Goal: Task Accomplishment & Management: Use online tool/utility

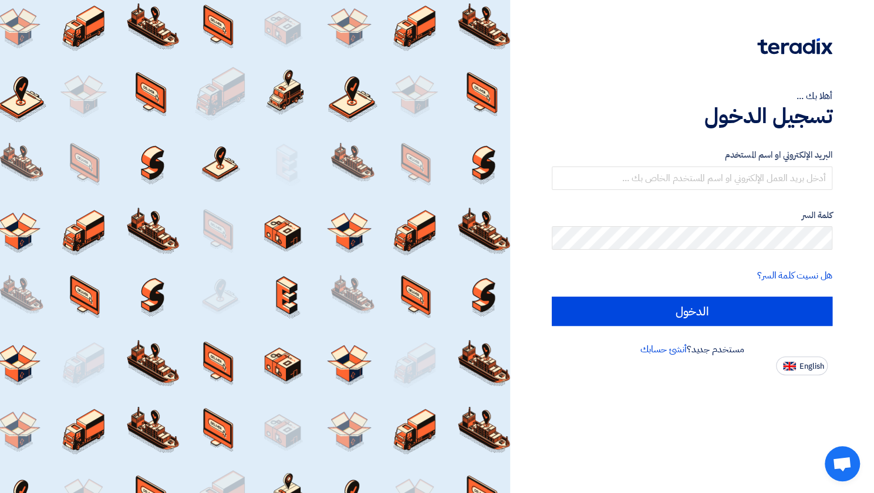
click at [725, 181] on input "text" at bounding box center [691, 178] width 280 height 23
type input "elrahma.supply@gmail.com"
click at [551, 297] on input "الدخول" at bounding box center [691, 311] width 280 height 29
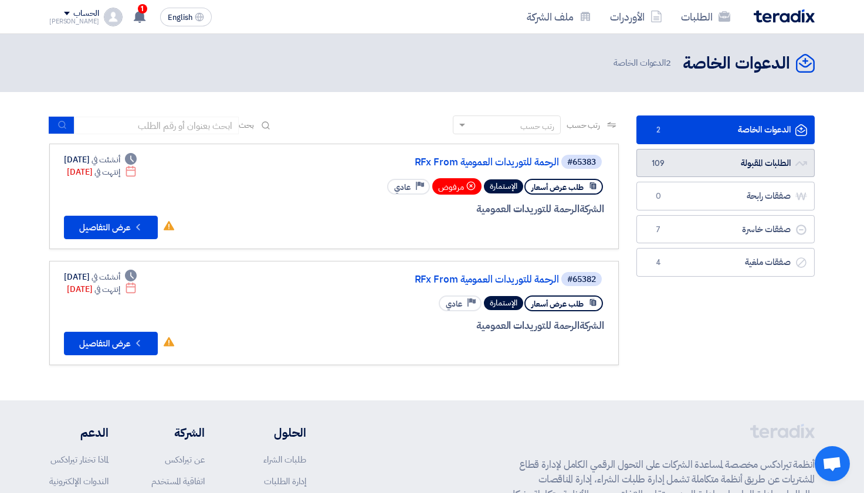
click at [766, 171] on link "الطلبات المقبولة الطلبات المقبولة 109" at bounding box center [726, 163] width 178 height 29
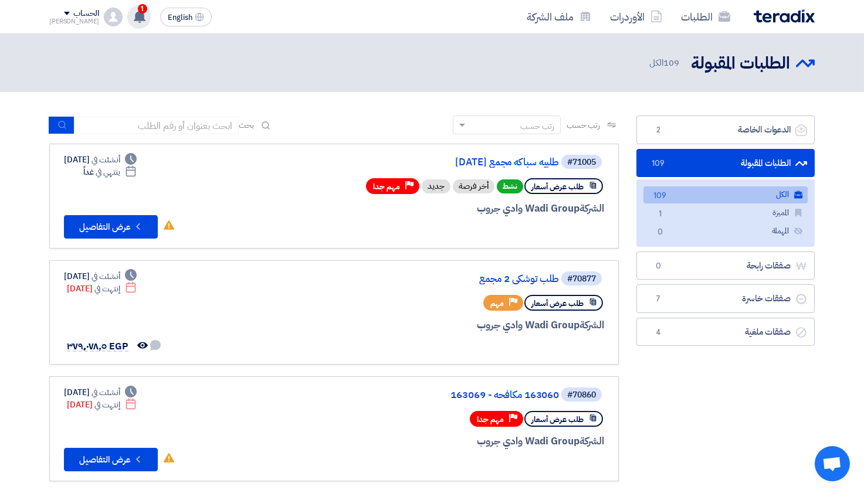
click at [134, 16] on use at bounding box center [140, 16] width 12 height 13
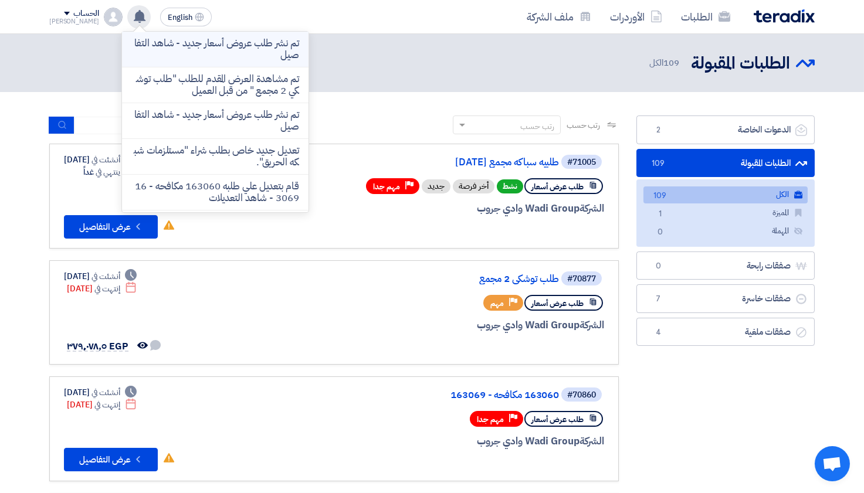
click at [231, 49] on p "تم نشر طلب عروض أسعار جديد - شاهد التفاصيل" at bounding box center [215, 49] width 168 height 23
